Goal: Check status: Check status

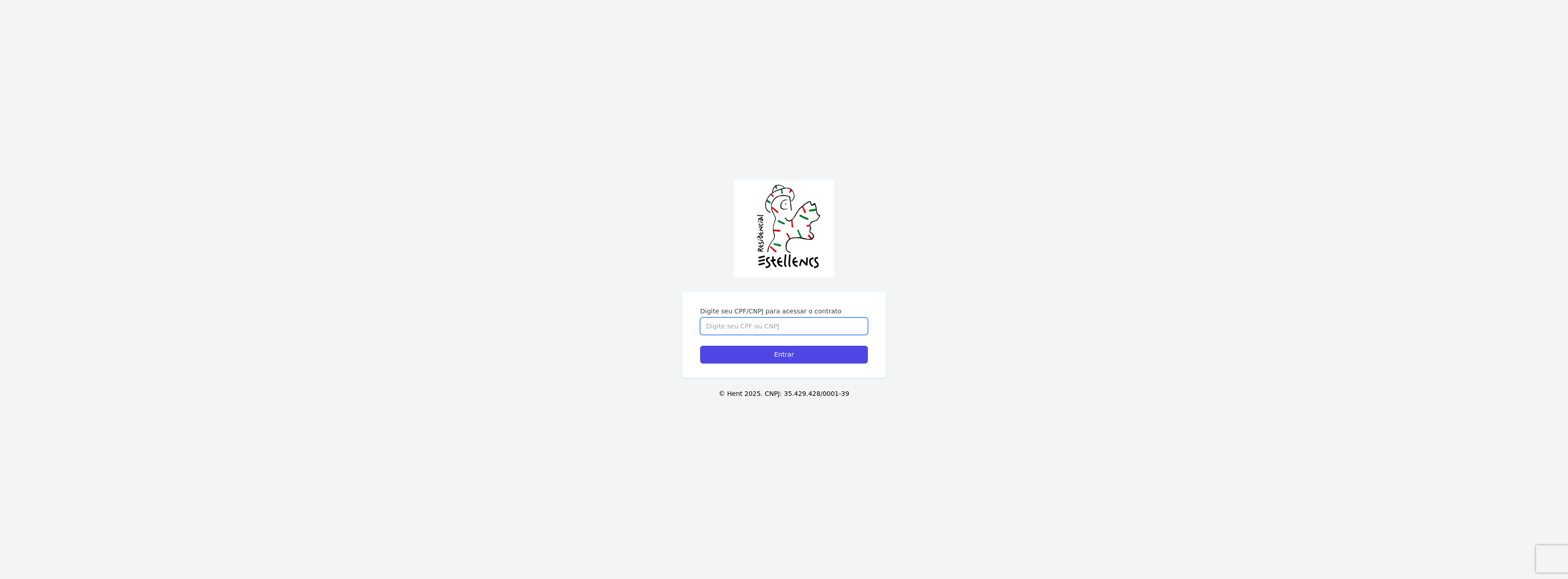
click at [775, 322] on input "Digite seu CPF/CNPJ para acessar o contrato" at bounding box center [784, 326] width 168 height 17
type input "51508347859"
click at [700, 345] on input "Entrar" at bounding box center [784, 354] width 168 height 18
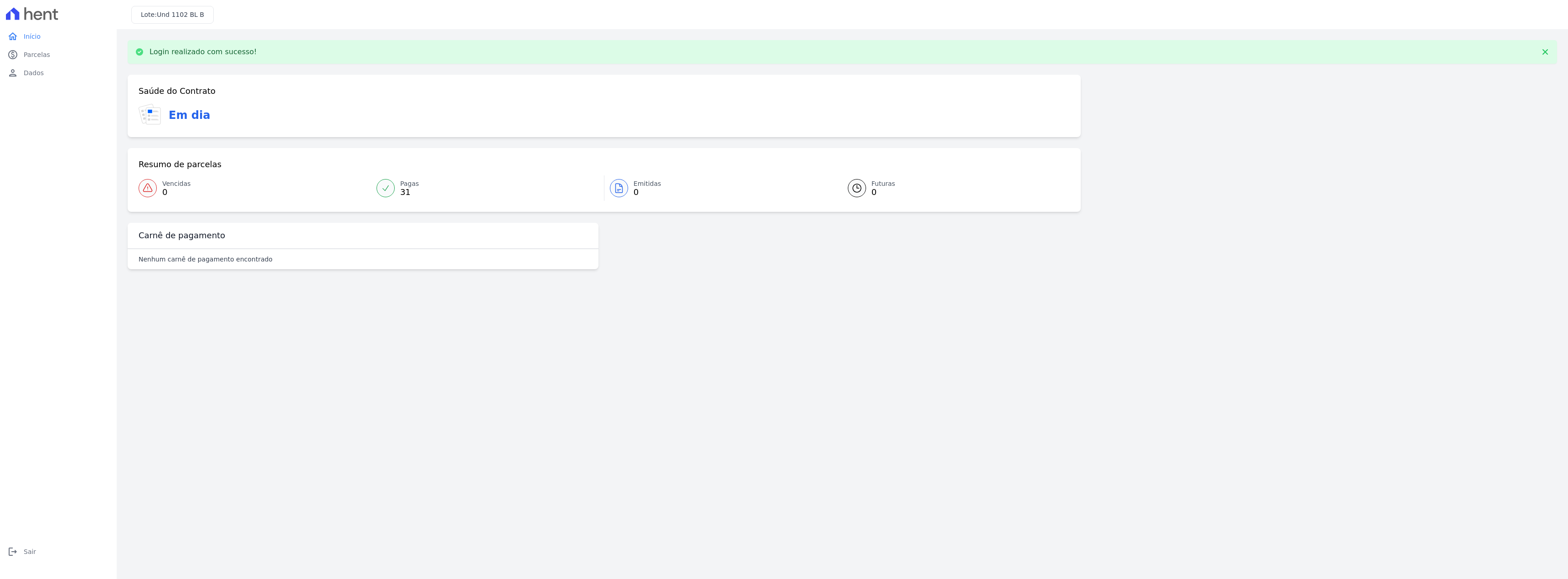
click at [1370, 60] on div "Login realizado com sucesso!" at bounding box center [842, 52] width 1429 height 24
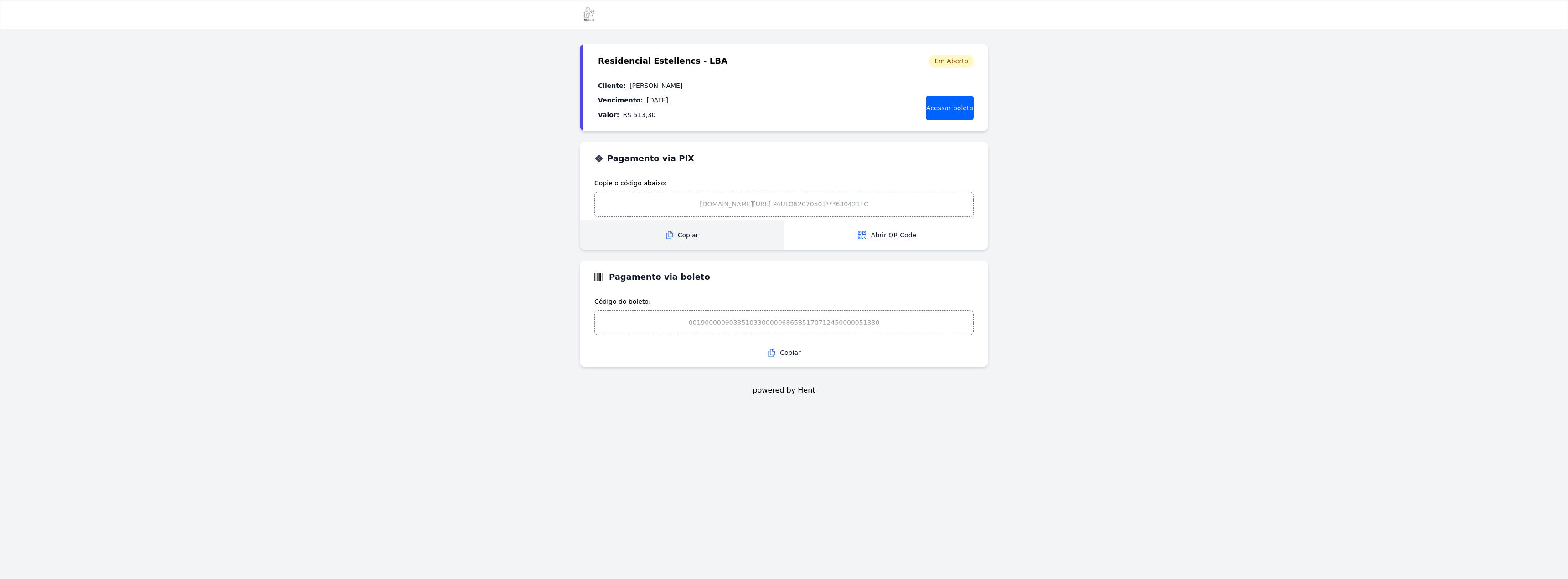
click at [696, 238] on span "Copiar" at bounding box center [682, 235] width 204 height 10
drag, startPoint x: 1255, startPoint y: 211, endPoint x: 1248, endPoint y: 197, distance: 15.7
click at [1255, 210] on main "Residencial Estellencs - LBA Residencial Estellencs - LBA Cobrança - 25/10/2025…" at bounding box center [784, 290] width 1568 height 579
